Goal: Find specific page/section: Find specific page/section

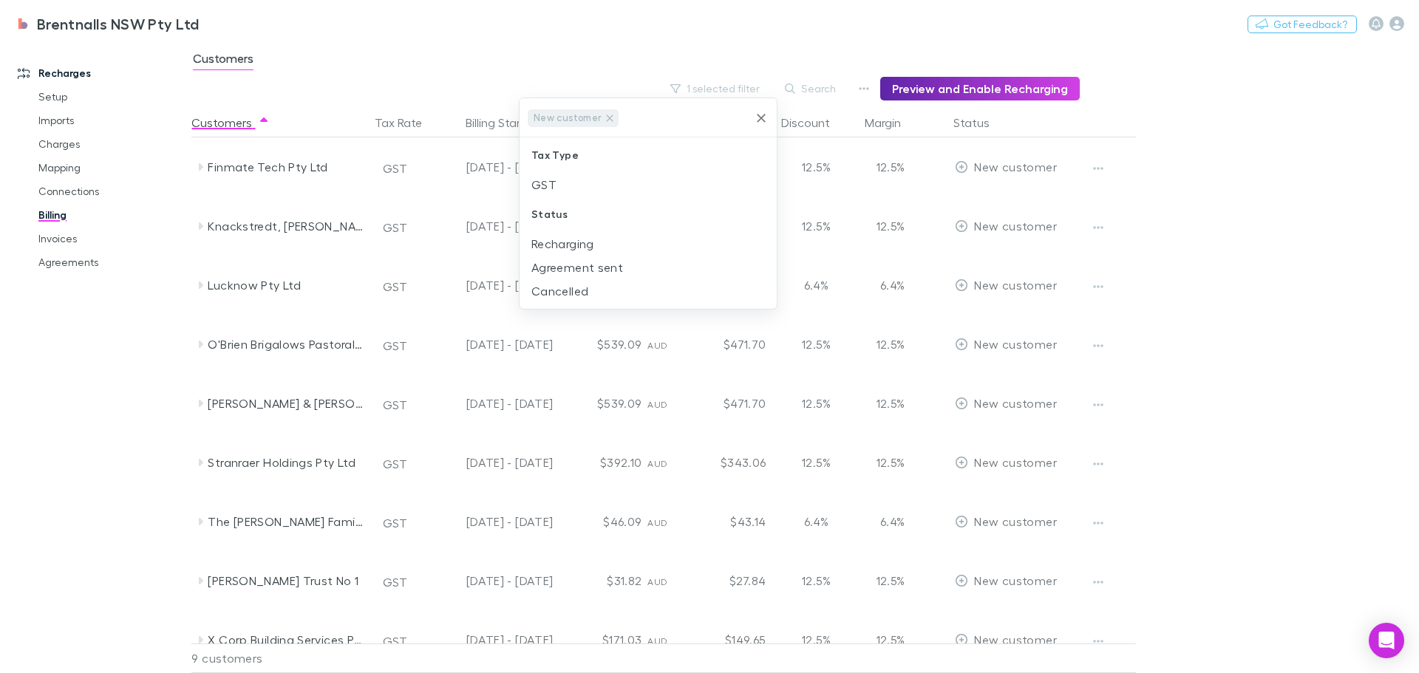
click at [1258, 279] on div at bounding box center [709, 336] width 1419 height 673
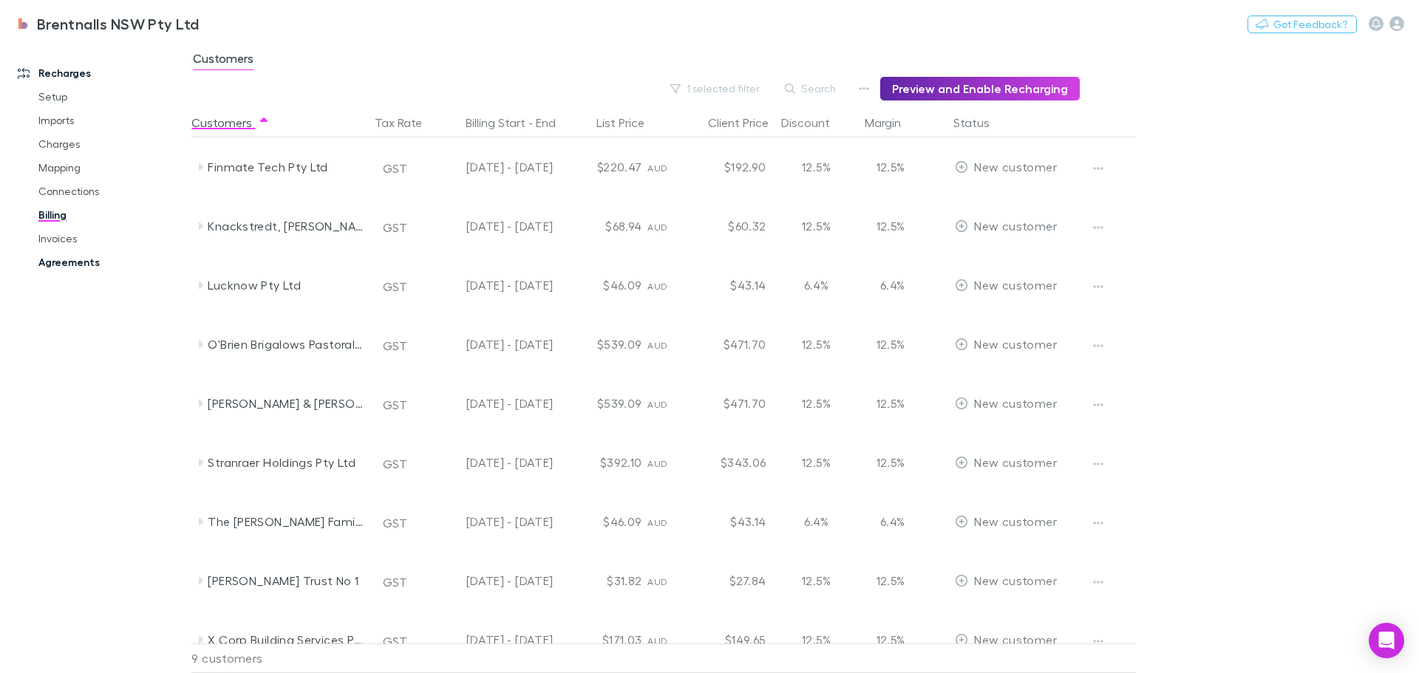
click at [64, 260] on link "Agreements" at bounding box center [112, 263] width 176 height 24
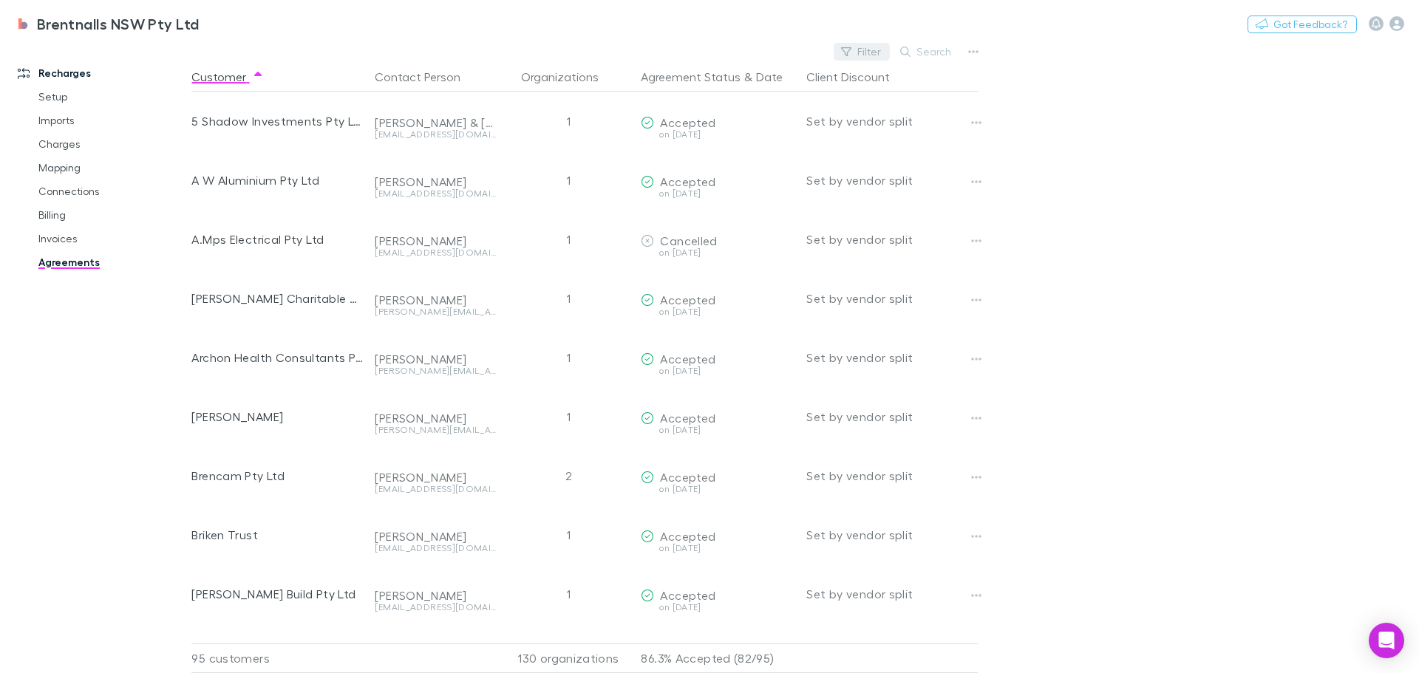
click at [865, 52] on button "Filter" at bounding box center [862, 52] width 56 height 18
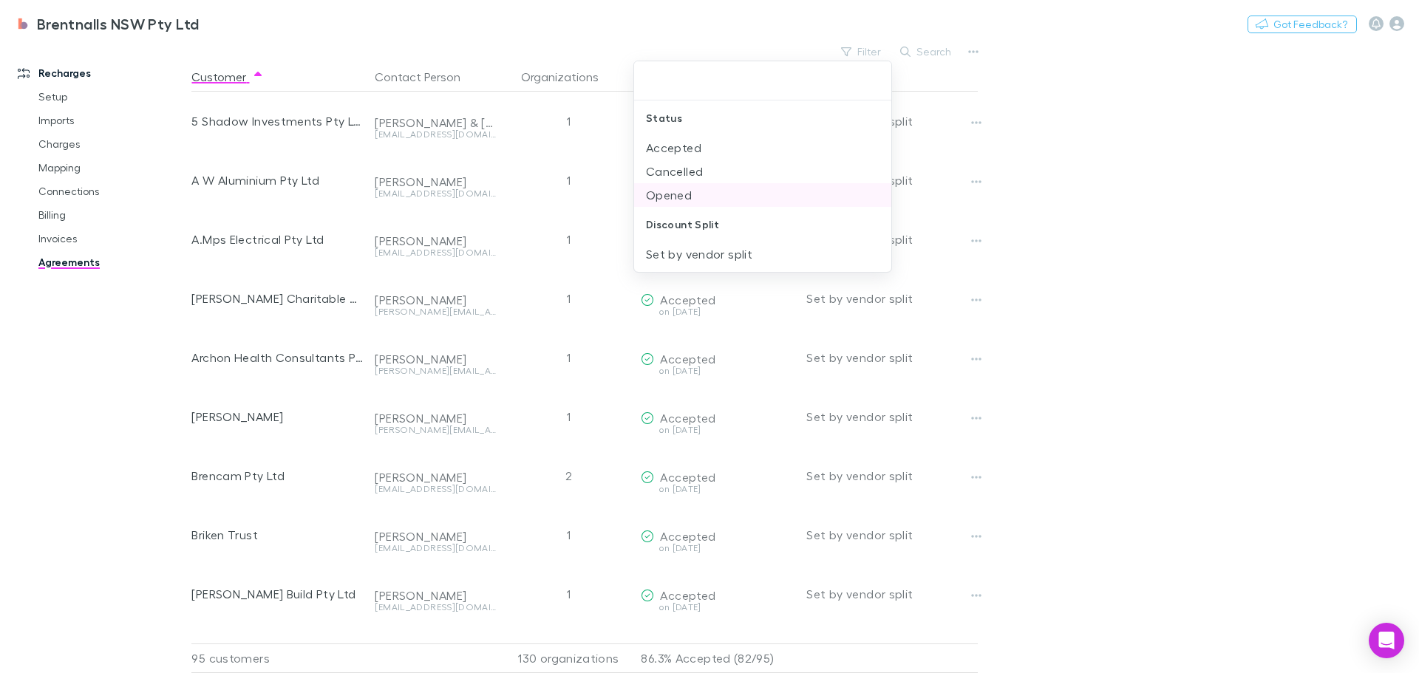
click at [675, 192] on li "Opened" at bounding box center [762, 195] width 257 height 24
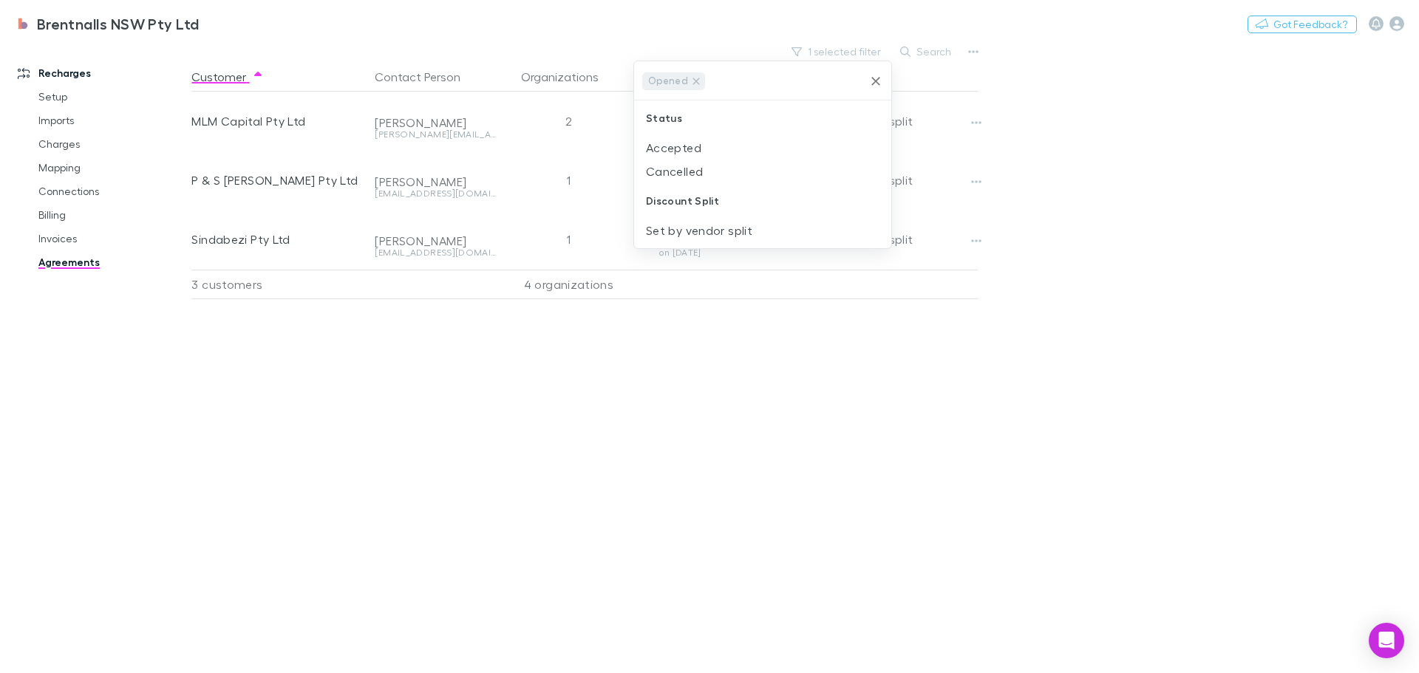
click at [546, 483] on div at bounding box center [709, 336] width 1419 height 673
